Goal: Information Seeking & Learning: Learn about a topic

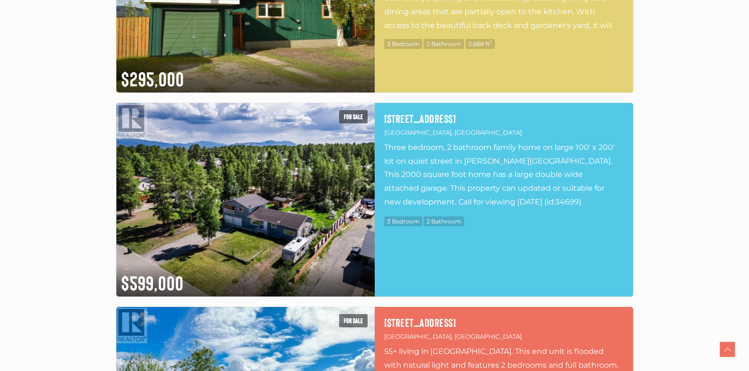
scroll to position [1282, 0]
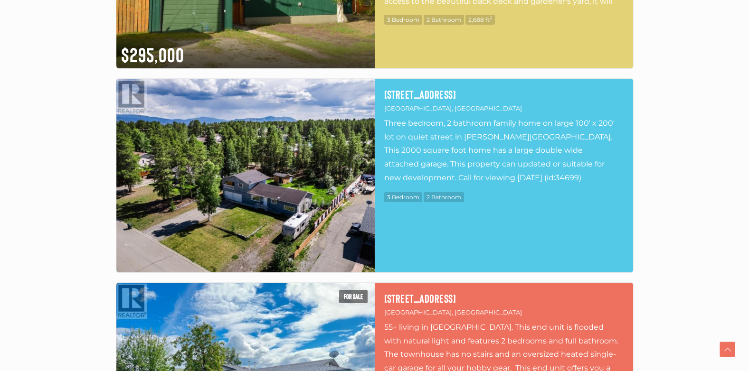
click at [329, 173] on img at bounding box center [245, 176] width 258 height 194
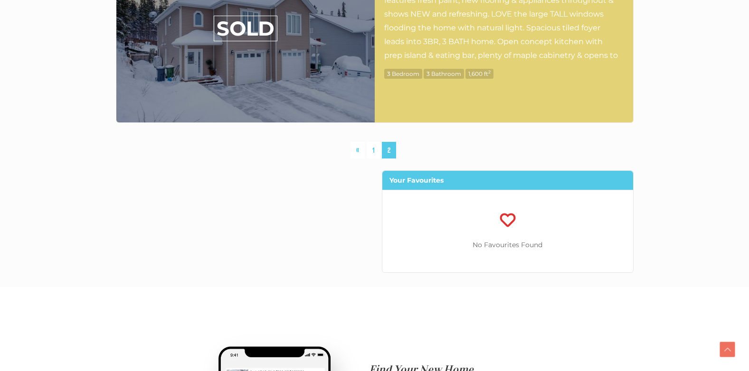
scroll to position [4557, 0]
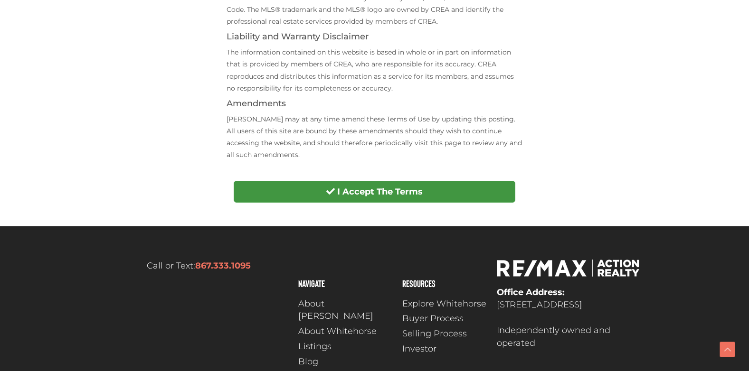
scroll to position [380, 0]
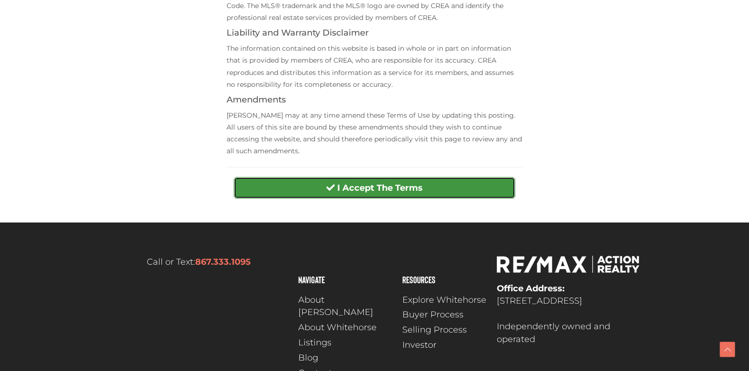
click at [353, 189] on strong "I Accept The Terms" at bounding box center [379, 188] width 85 height 10
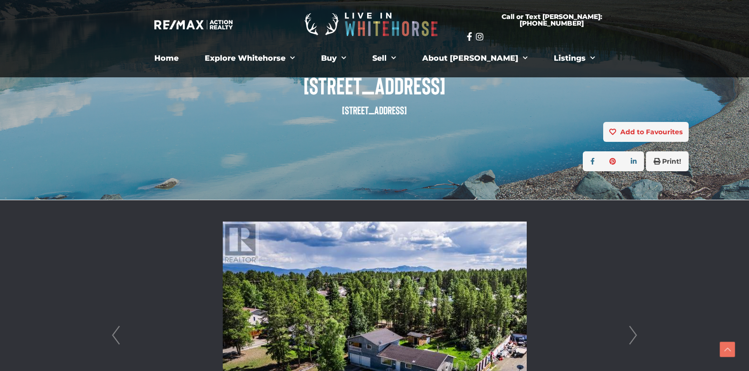
scroll to position [237, 0]
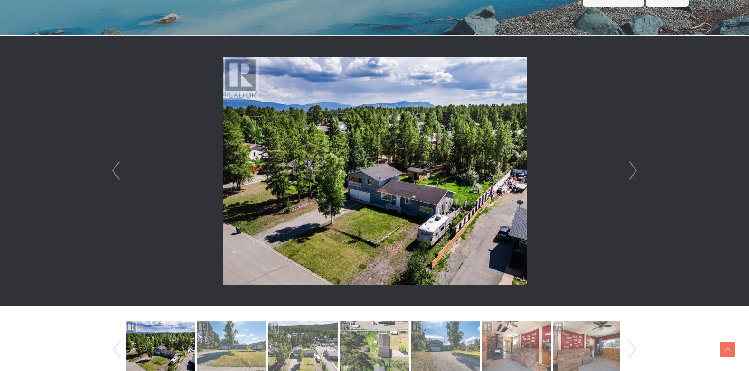
click at [636, 165] on link "Next" at bounding box center [633, 171] width 14 height 271
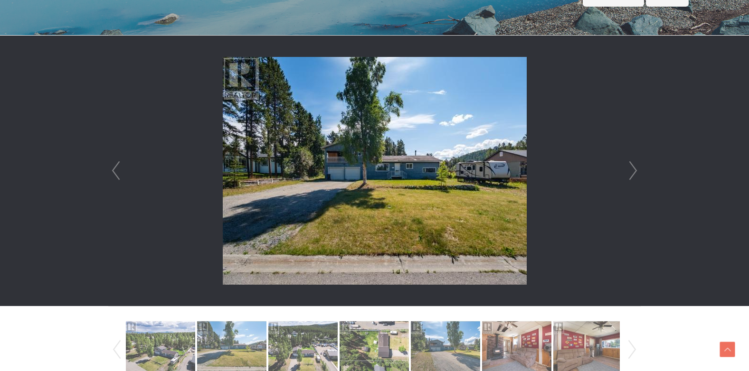
click at [636, 165] on link "Next" at bounding box center [633, 171] width 14 height 271
